Goal: Task Accomplishment & Management: Use online tool/utility

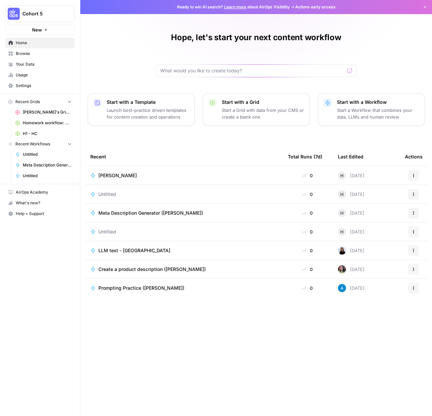
click at [111, 175] on span "Hope Siler" at bounding box center [117, 175] width 39 height 7
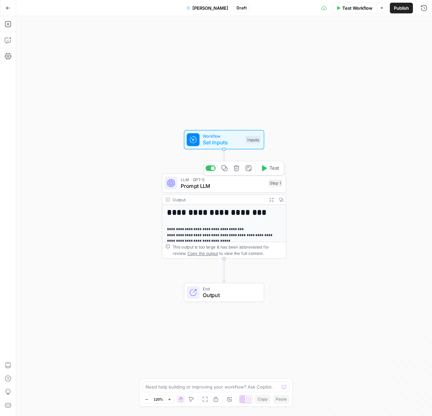
click at [255, 190] on div "LLM · GPT-5 Prompt LLM Step 1 Copy step Delete step Add Note Test" at bounding box center [224, 182] width 125 height 19
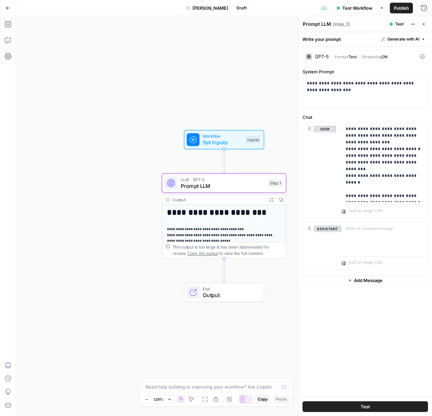
click at [319, 57] on div "GPT-5" at bounding box center [322, 56] width 14 height 5
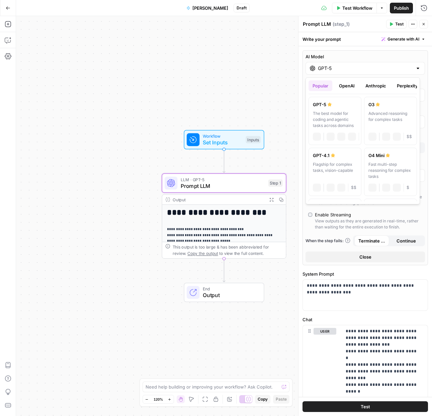
click at [337, 71] on input "GPT-5" at bounding box center [365, 68] width 95 height 7
click at [375, 87] on button "Anthropic" at bounding box center [376, 85] width 29 height 11
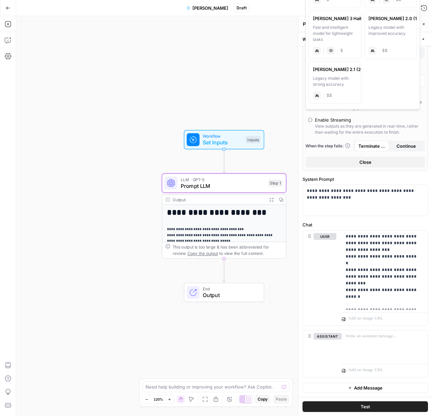
scroll to position [95, 0]
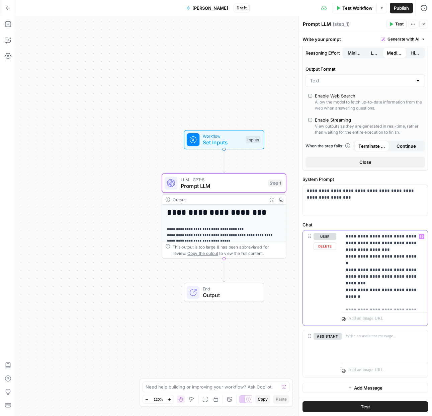
click at [365, 261] on p "**********" at bounding box center [382, 270] width 73 height 74
click at [391, 339] on p at bounding box center [385, 336] width 78 height 7
click at [419, 338] on button "Variables Menu" at bounding box center [421, 335] width 5 height 5
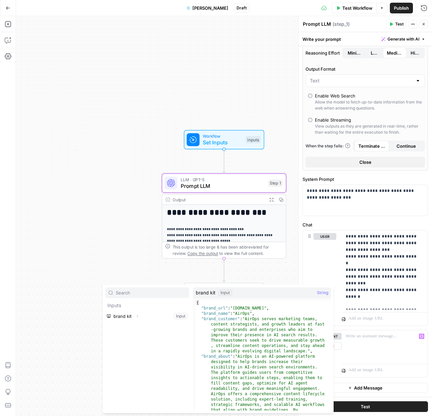
type textarea "**********"
click at [221, 308] on div "{ "brand_url" : "www.airops.com" , "brand_name" : "AirOps" , "brand_customer" :…" at bounding box center [260, 398] width 131 height 196
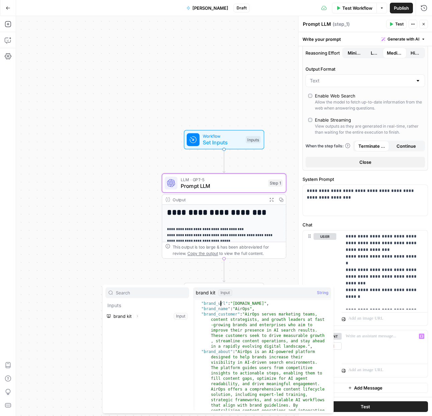
scroll to position [0, 0]
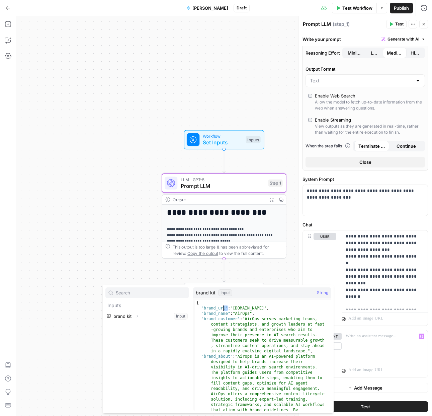
drag, startPoint x: 228, startPoint y: 308, endPoint x: 219, endPoint y: 308, distance: 8.4
click at [219, 308] on div "{ "brand_url" : "www.airops.com" , "brand_name" : "AirOps" , "brand_customer" :…" at bounding box center [260, 398] width 131 height 196
click at [130, 317] on button "Select variable brand kit" at bounding box center [147, 316] width 84 height 11
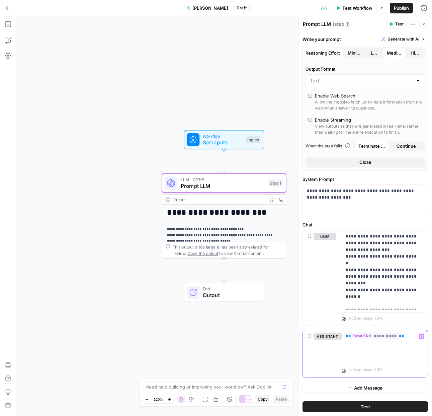
click at [419, 337] on button "Variables Menu" at bounding box center [421, 335] width 5 height 5
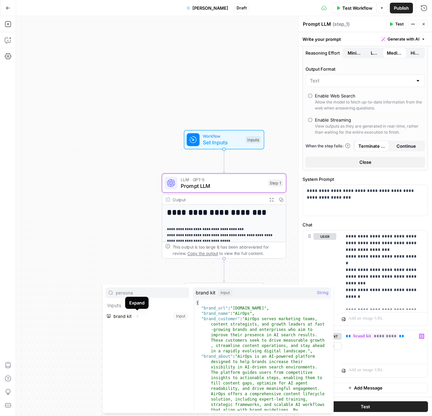
type input "persona"
click at [137, 318] on icon "button" at bounding box center [137, 316] width 4 height 4
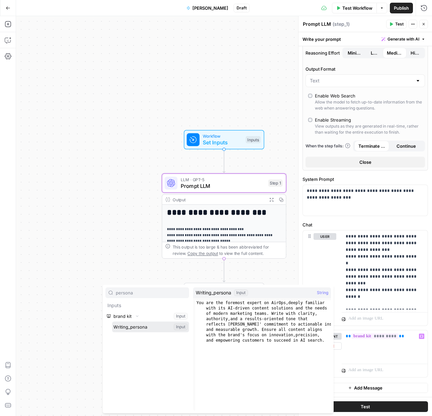
click at [140, 326] on button "Select variable Writing_persona" at bounding box center [150, 326] width 77 height 11
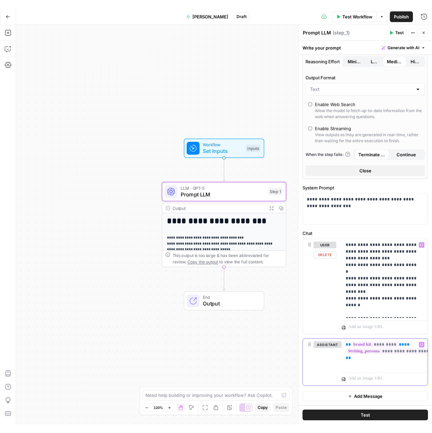
scroll to position [101, 0]
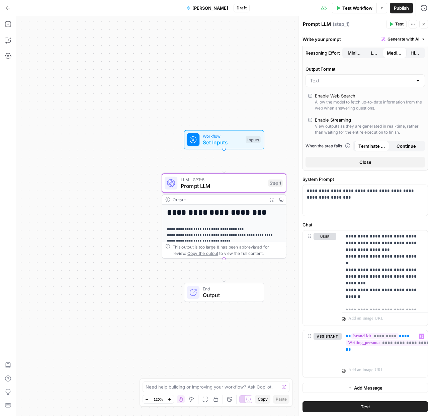
click at [378, 404] on button "Test" at bounding box center [366, 406] width 126 height 11
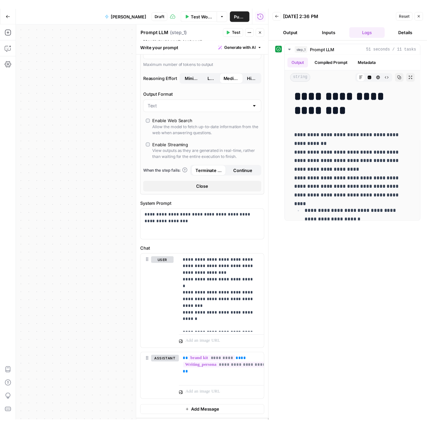
scroll to position [84, 0]
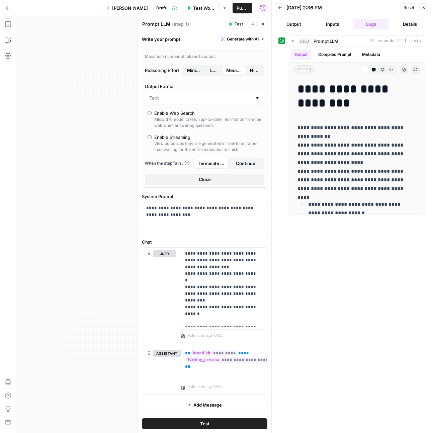
click at [424, 8] on icon "button" at bounding box center [424, 8] width 4 height 4
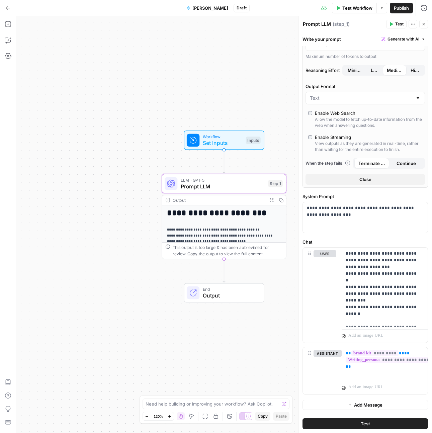
click at [7, 6] on icon "button" at bounding box center [8, 8] width 5 height 5
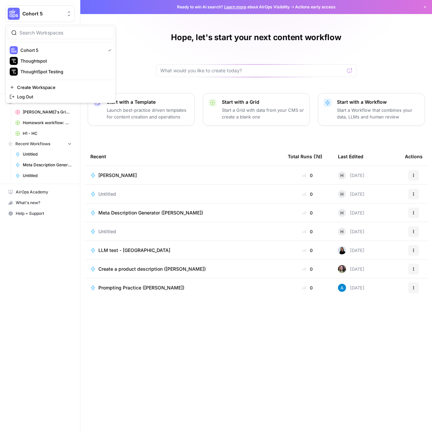
click at [36, 10] on span "Cohort 5" at bounding box center [42, 13] width 41 height 7
click at [44, 62] on span "Thoughtspot" at bounding box center [64, 61] width 88 height 7
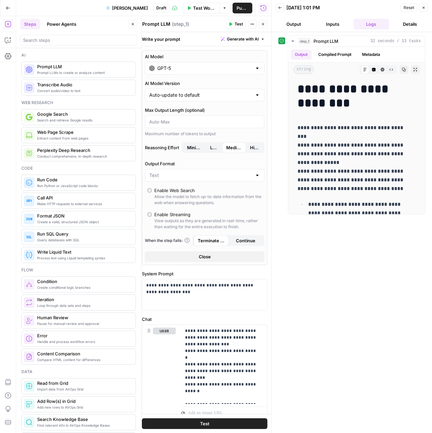
scroll to position [77, 0]
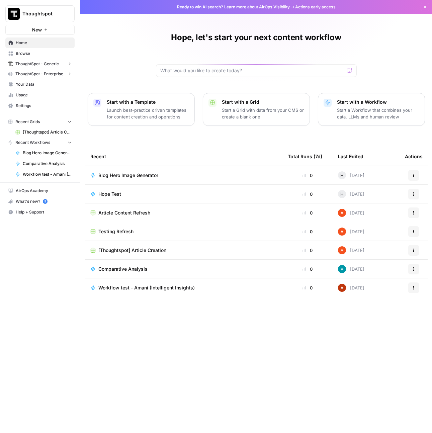
click at [135, 252] on span "[Thoughtspot] Article Creation" at bounding box center [132, 250] width 68 height 7
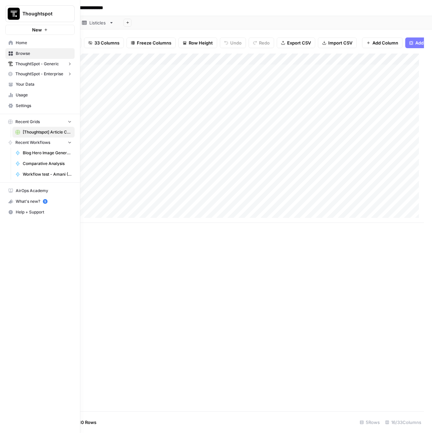
click at [12, 57] on link "Browse" at bounding box center [39, 53] width 69 height 11
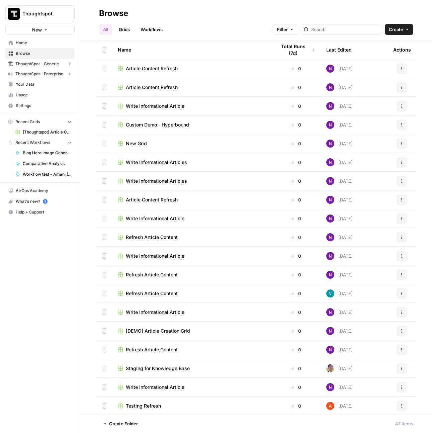
click at [326, 104] on img at bounding box center [330, 106] width 8 height 8
